Goal: Register for event/course

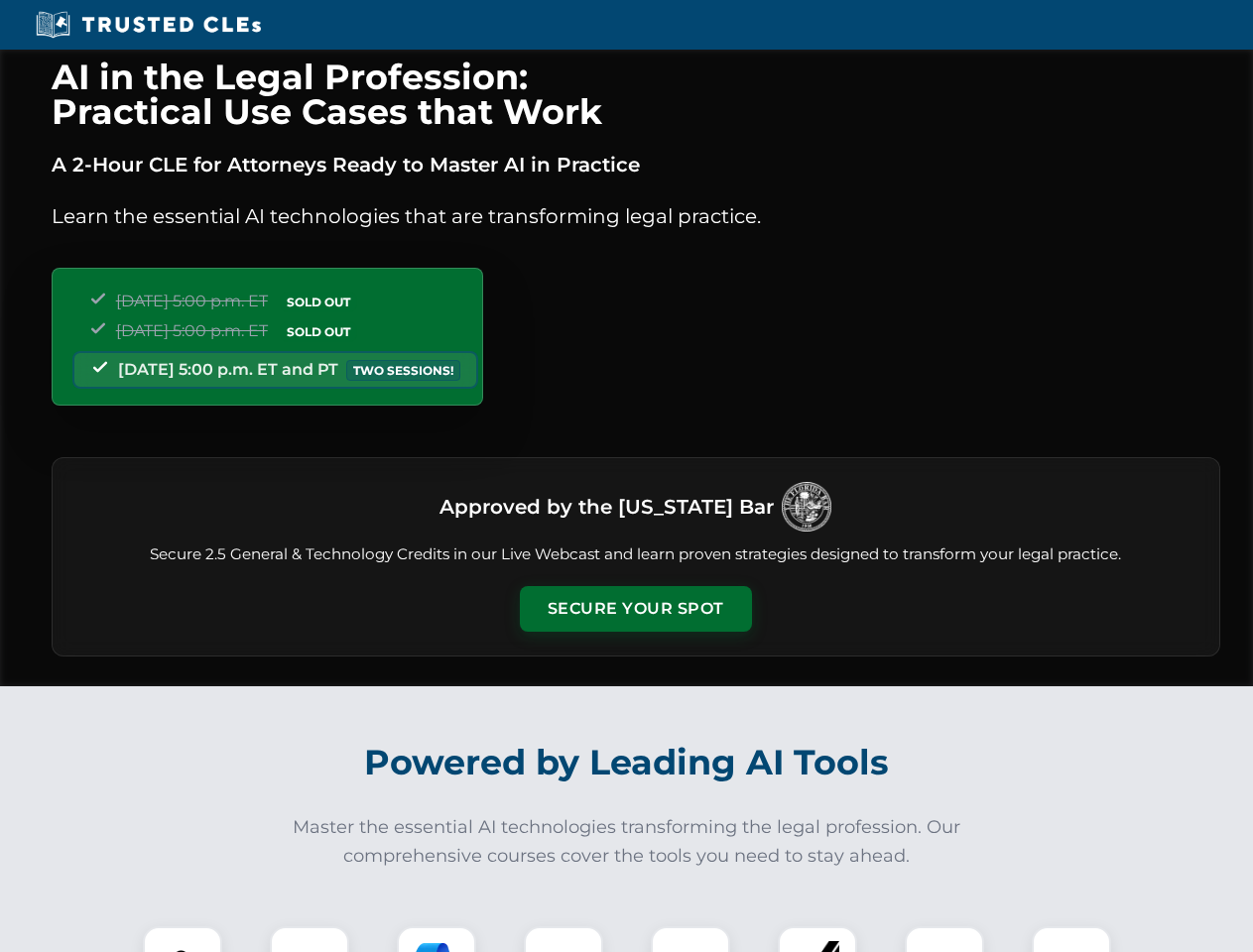
click at [635, 609] on button "Secure Your Spot" at bounding box center [636, 609] width 232 height 46
click at [183, 940] on img at bounding box center [183, 967] width 58 height 58
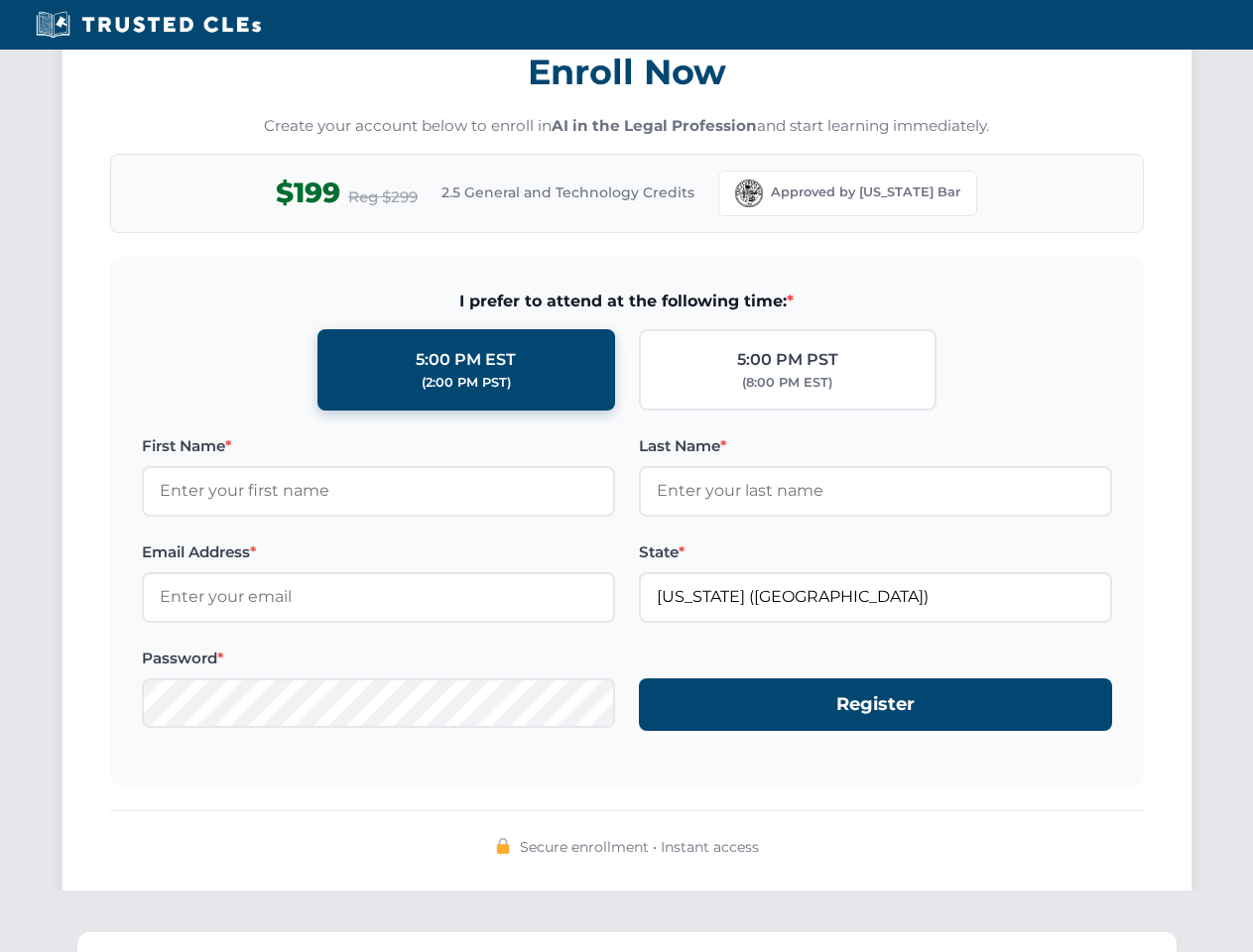
scroll to position [1948, 0]
